Goal: Information Seeking & Learning: Find specific fact

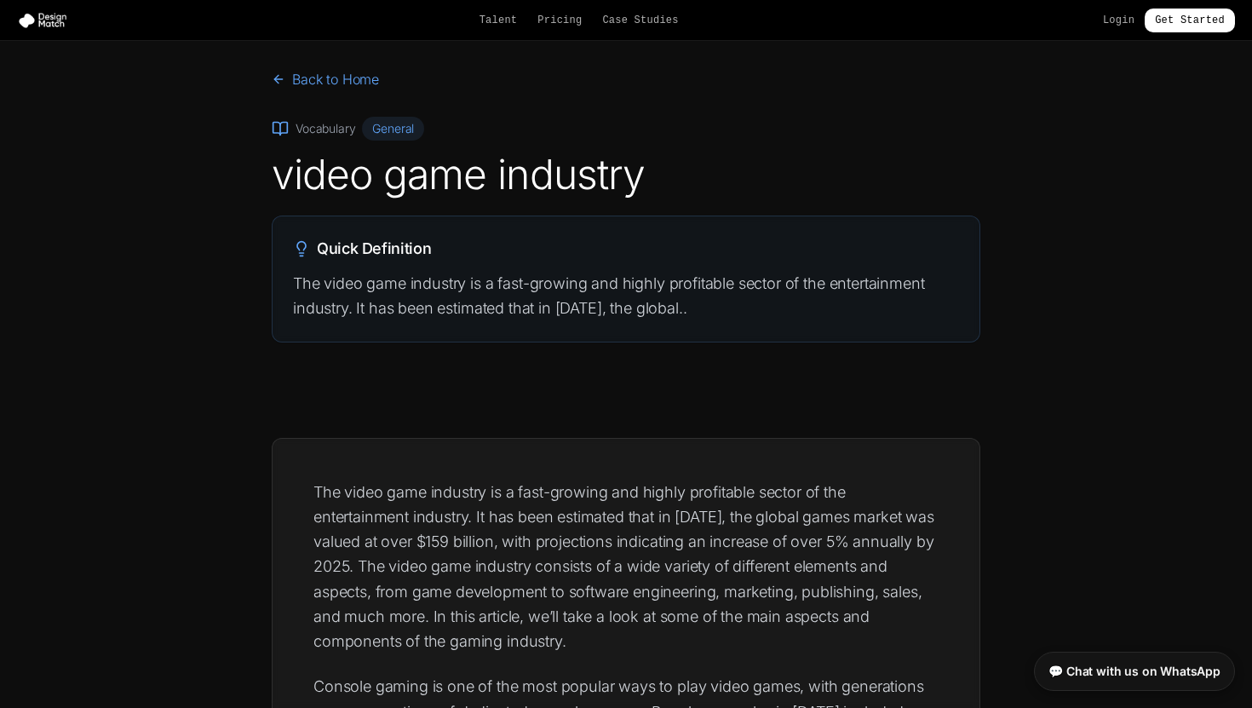
scroll to position [14, 0]
click at [440, 291] on p "The video game industry is a fast-growing and highly profitable sector of the e…" at bounding box center [626, 294] width 666 height 50
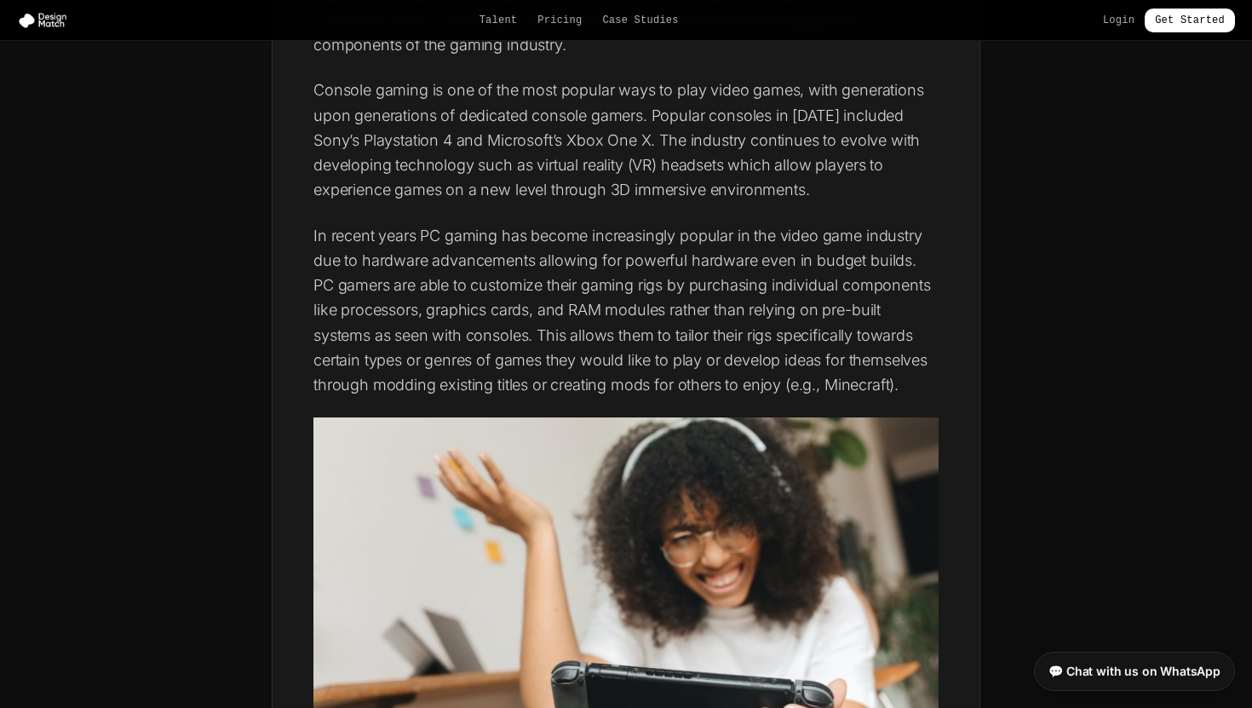
scroll to position [613, 0]
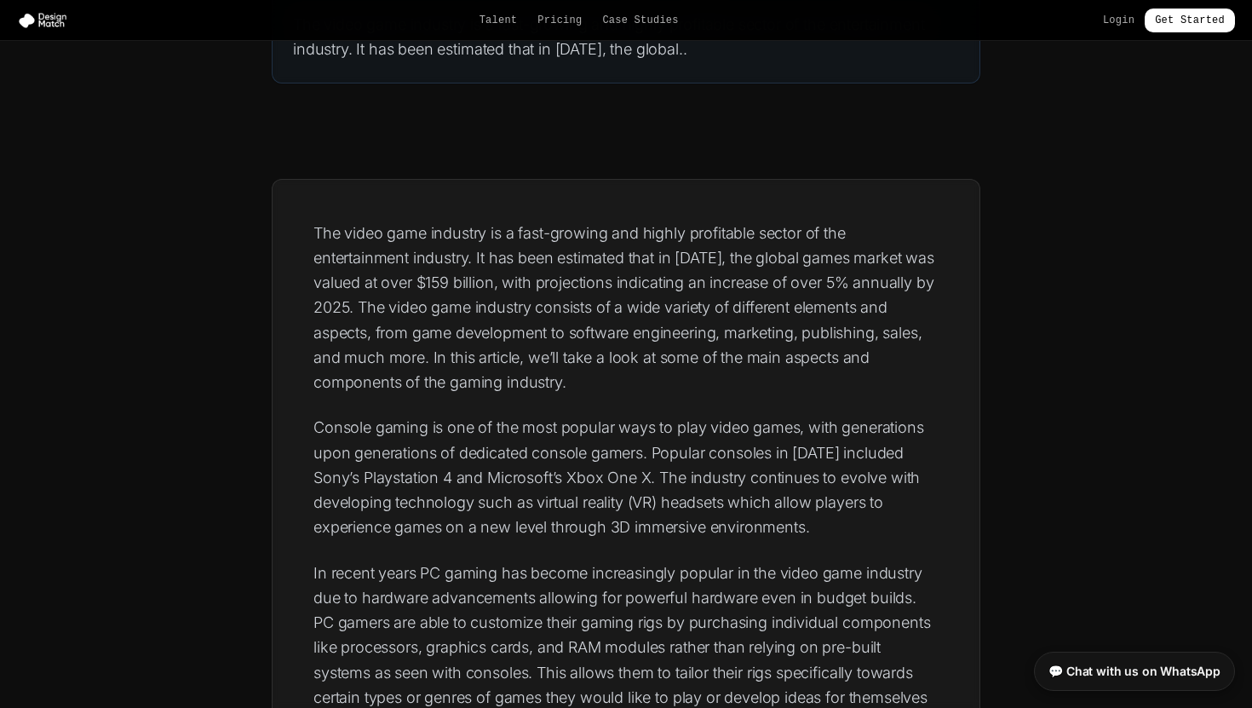
scroll to position [272, 0]
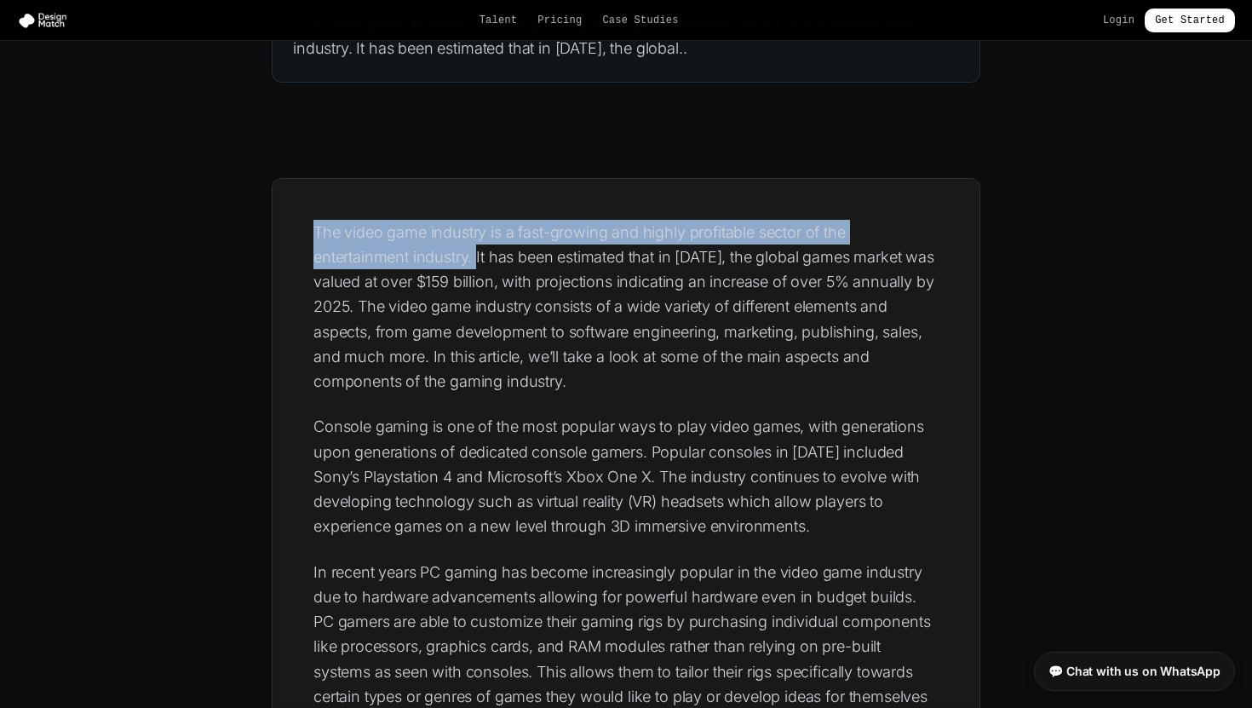
drag, startPoint x: 317, startPoint y: 231, endPoint x: 477, endPoint y: 260, distance: 162.7
click at [477, 260] on p "The video game industry is a fast-growing and highly profitable sector of the e…" at bounding box center [625, 307] width 625 height 175
copy p "The video game industry is a fast-growing and highly profitable sector of the e…"
